Goal: Task Accomplishment & Management: Use online tool/utility

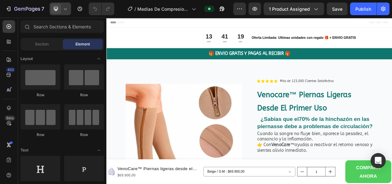
click at [66, 9] on icon at bounding box center [65, 9] width 3 height 2
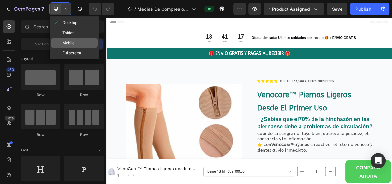
click at [70, 42] on span "Mobile" at bounding box center [68, 43] width 12 height 6
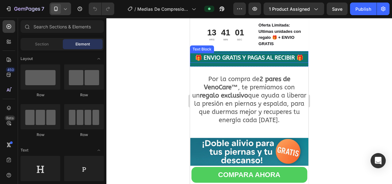
scroll to position [2044, 0]
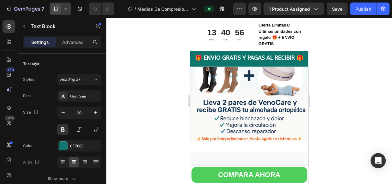
scroll to position [2084, 0]
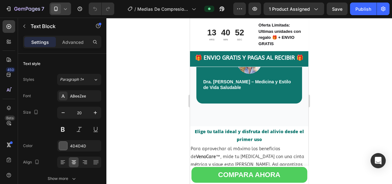
scroll to position [2430, 0]
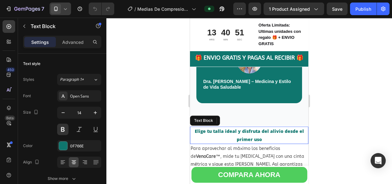
click at [230, 131] on p "Elige tu talla ideal y disfruta del alivio desde el primer uso" at bounding box center [248, 135] width 117 height 16
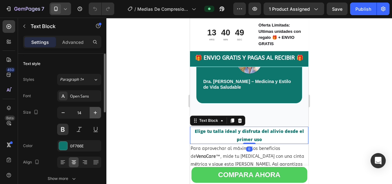
click at [96, 110] on icon "button" at bounding box center [95, 112] width 6 height 6
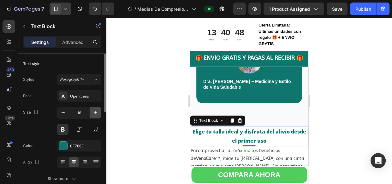
click at [96, 110] on icon "button" at bounding box center [95, 112] width 6 height 6
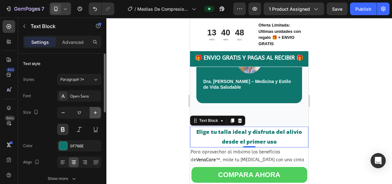
click at [96, 110] on icon "button" at bounding box center [95, 112] width 6 height 6
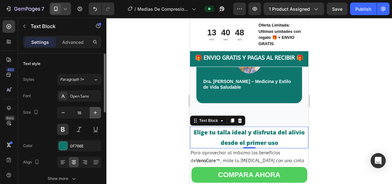
click at [96, 110] on icon "button" at bounding box center [95, 112] width 6 height 6
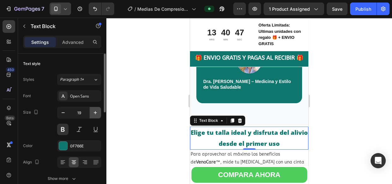
click at [96, 110] on icon "button" at bounding box center [95, 112] width 6 height 6
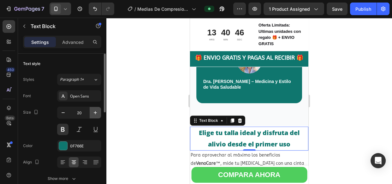
click at [96, 110] on icon "button" at bounding box center [95, 112] width 6 height 6
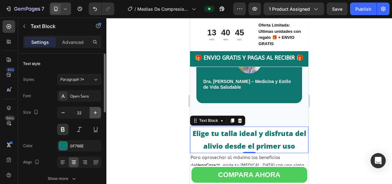
click at [96, 110] on icon "button" at bounding box center [95, 112] width 6 height 6
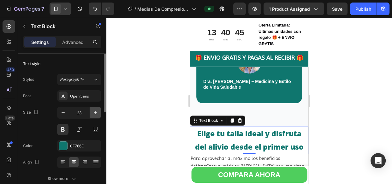
click at [96, 110] on icon "button" at bounding box center [95, 112] width 6 height 6
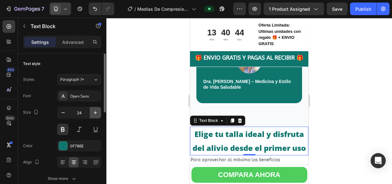
click at [96, 110] on icon "button" at bounding box center [95, 112] width 6 height 6
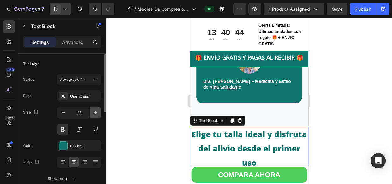
click at [96, 110] on icon "button" at bounding box center [95, 112] width 6 height 6
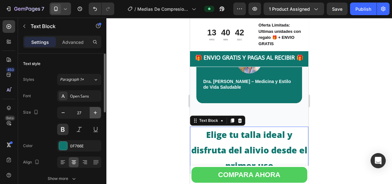
click at [96, 110] on icon "button" at bounding box center [95, 112] width 6 height 6
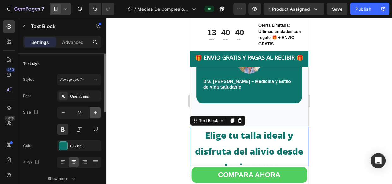
click at [96, 110] on icon "button" at bounding box center [95, 112] width 6 height 6
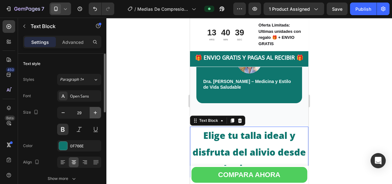
click at [96, 110] on icon "button" at bounding box center [95, 112] width 6 height 6
type input "30"
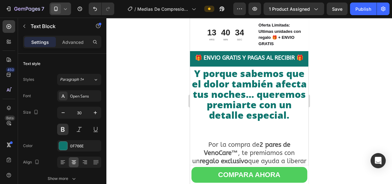
scroll to position [2020, 0]
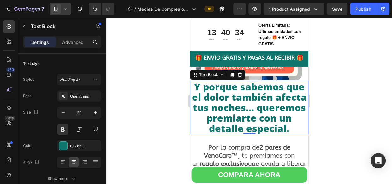
click at [226, 98] on p "Y porque sabemos que el dolor también afecta tus noches… queremos premiarte con…" at bounding box center [248, 107] width 117 height 52
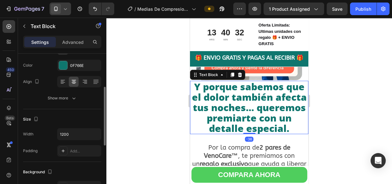
scroll to position [81, 0]
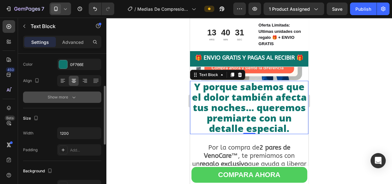
click at [72, 96] on icon "button" at bounding box center [74, 97] width 6 height 6
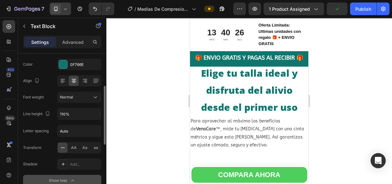
scroll to position [2461, 0]
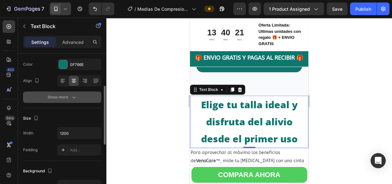
click at [73, 97] on icon "button" at bounding box center [73, 97] width 3 height 2
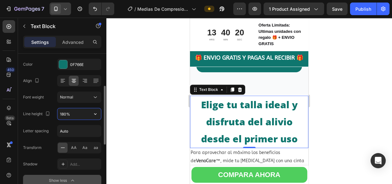
click at [63, 115] on input "180%" at bounding box center [79, 113] width 44 height 11
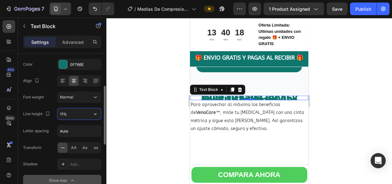
type input "110%"
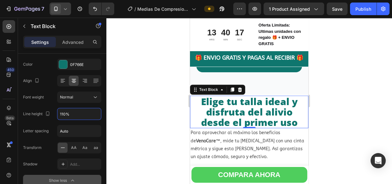
click at [140, 90] on div at bounding box center [248, 101] width 285 height 166
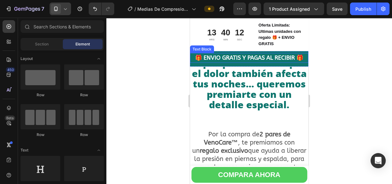
scroll to position [2045, 0]
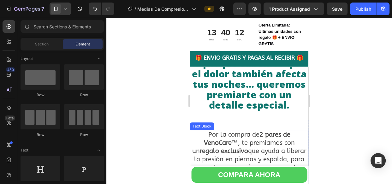
click at [237, 141] on p "Por la compra de 2 pares de VenoCare™ , te premiamos con un regalo exclusivo qu…" at bounding box center [248, 155] width 117 height 49
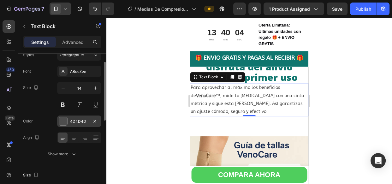
scroll to position [23, 0]
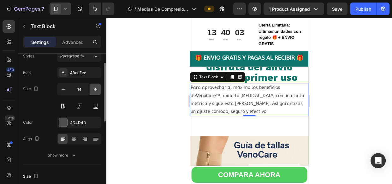
click at [95, 87] on icon "button" at bounding box center [95, 89] width 6 height 6
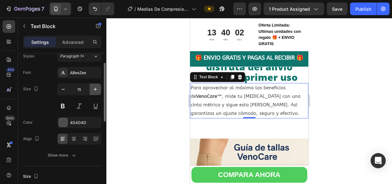
click at [95, 87] on icon "button" at bounding box center [95, 89] width 6 height 6
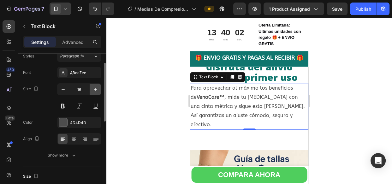
click at [95, 87] on icon "button" at bounding box center [95, 89] width 6 height 6
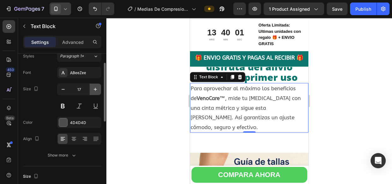
click at [95, 87] on icon "button" at bounding box center [95, 89] width 6 height 6
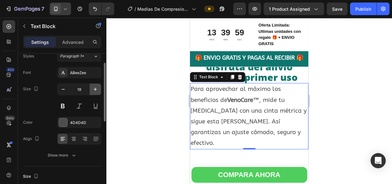
click at [95, 87] on icon "button" at bounding box center [95, 89] width 6 height 6
type input "20"
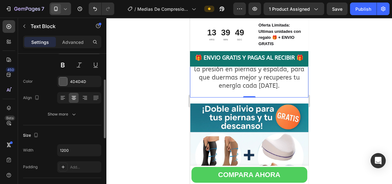
scroll to position [65, 0]
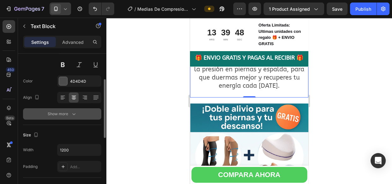
click at [72, 113] on icon "button" at bounding box center [73, 114] width 3 height 2
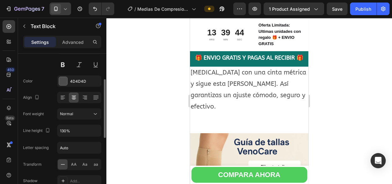
scroll to position [2500, 0]
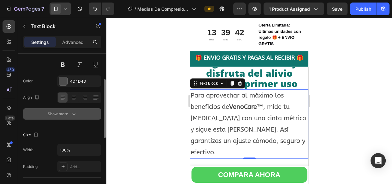
click at [72, 111] on icon "button" at bounding box center [74, 114] width 6 height 6
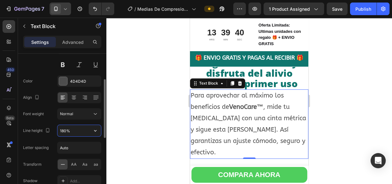
click at [63, 128] on input "180%" at bounding box center [79, 130] width 44 height 11
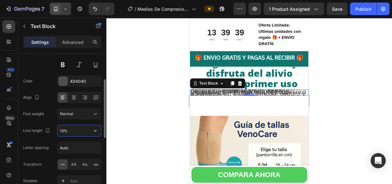
type input "130%"
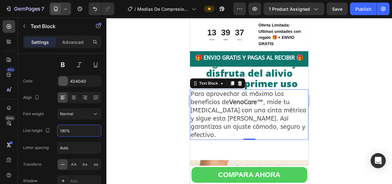
click at [136, 104] on div at bounding box center [248, 101] width 285 height 166
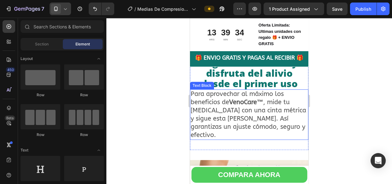
click at [268, 90] on p "Para aprovechar al máximo los beneficios de VenoCare™ , mide tu pantorrilla con…" at bounding box center [248, 114] width 117 height 49
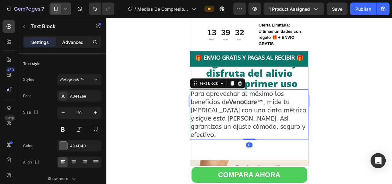
click at [73, 41] on p "Advanced" at bounding box center [72, 42] width 21 height 7
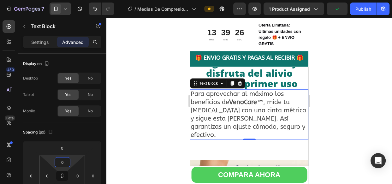
click at [71, 0] on html "7 Version history / Medias De Compresion Anti Varices Cremallera Preview 1 prod…" at bounding box center [196, 0] width 392 height 0
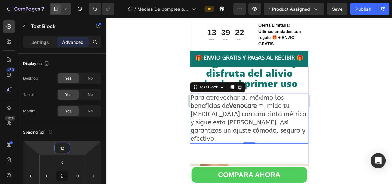
type input "10"
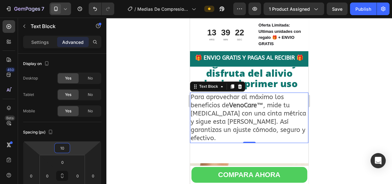
click at [78, 0] on html "7 Version history / Medias De Compresion Anti Varices Cremallera Preview 1 prod…" at bounding box center [196, 0] width 392 height 0
click at [339, 81] on div at bounding box center [248, 101] width 285 height 166
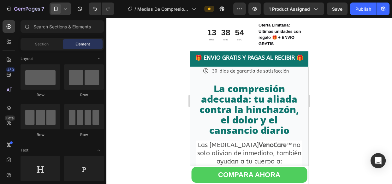
scroll to position [640, 0]
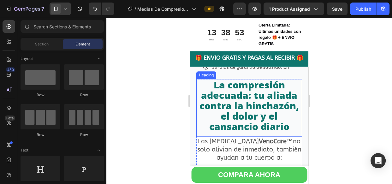
click at [199, 96] on h2 "La compresión adecuada: tu aliada contra la hinchazón, el dolor y el cansancio …" at bounding box center [249, 105] width 106 height 53
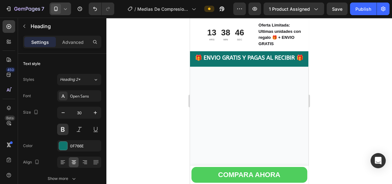
scroll to position [803, 0]
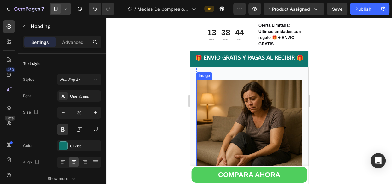
click at [204, 106] on img at bounding box center [249, 132] width 106 height 106
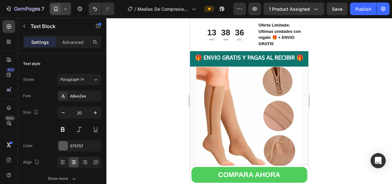
scroll to position [0, 0]
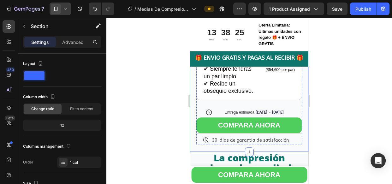
scroll to position [566, 0]
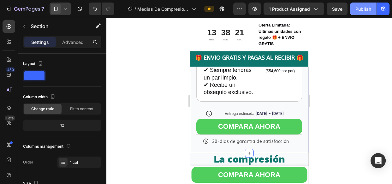
click at [365, 10] on div "Publish" at bounding box center [363, 9] width 16 height 7
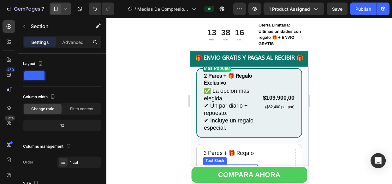
scroll to position [444, 0]
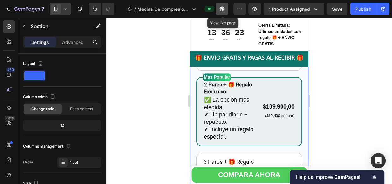
click at [221, 10] on icon "button" at bounding box center [220, 10] width 2 height 2
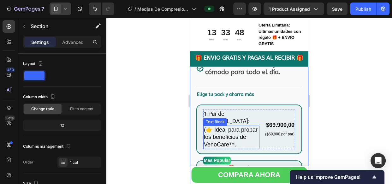
scroll to position [361, 0]
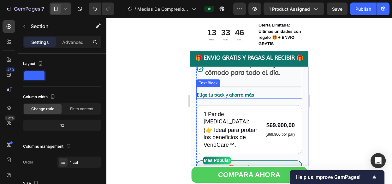
click at [235, 87] on div "Elige tu pack y ahorra más Text Block" at bounding box center [249, 93] width 106 height 12
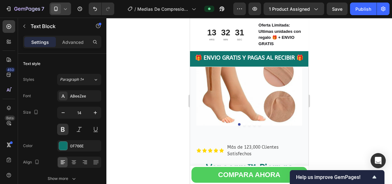
scroll to position [0, 0]
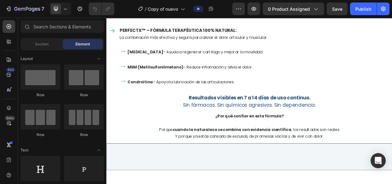
scroll to position [941, 0]
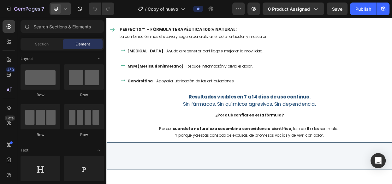
click at [66, 9] on icon at bounding box center [65, 9] width 3 height 2
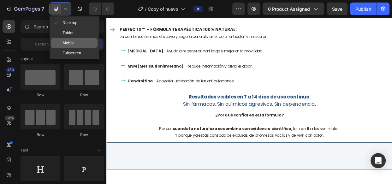
click at [73, 40] on span "Mobile" at bounding box center [68, 43] width 12 height 6
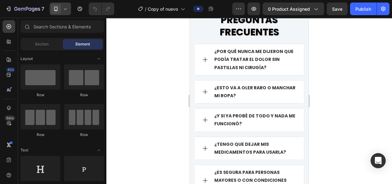
scroll to position [2772, 0]
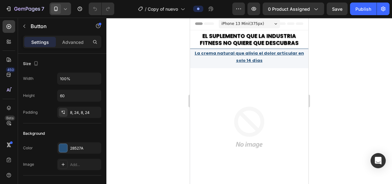
scroll to position [0, 0]
